Goal: Task Accomplishment & Management: Complete application form

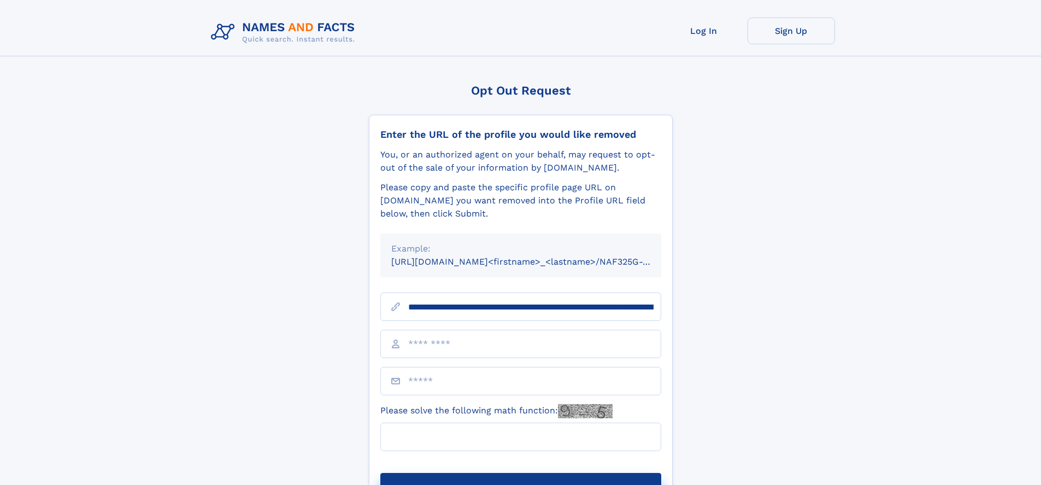
type input "**********"
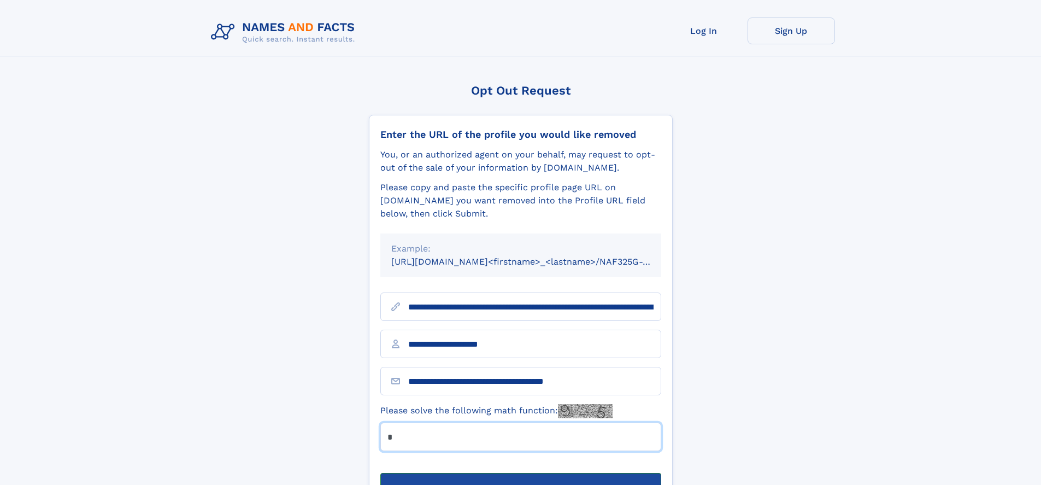
type input "*"
click at [520, 473] on button "Submit Opt Out Request" at bounding box center [520, 490] width 281 height 35
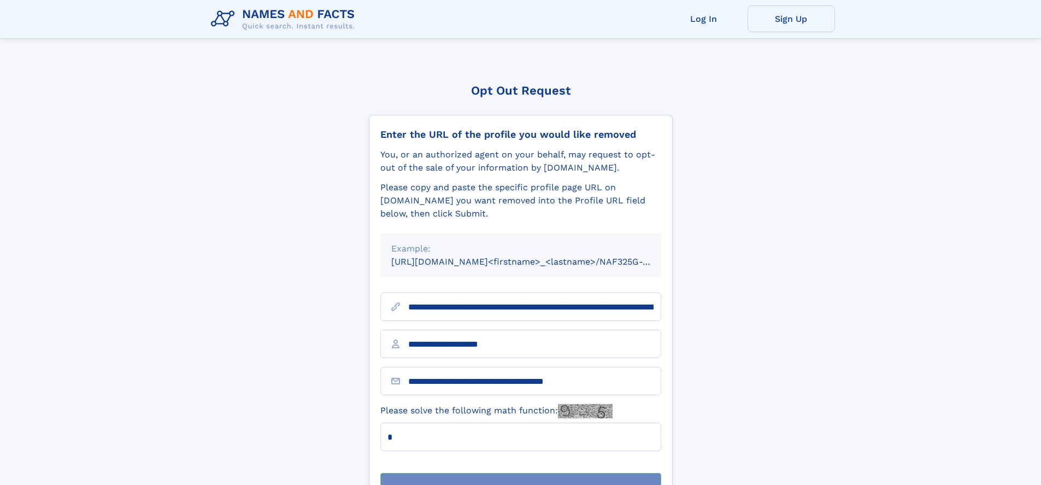
scroll to position [35, 0]
